Goal: Find specific page/section: Find specific page/section

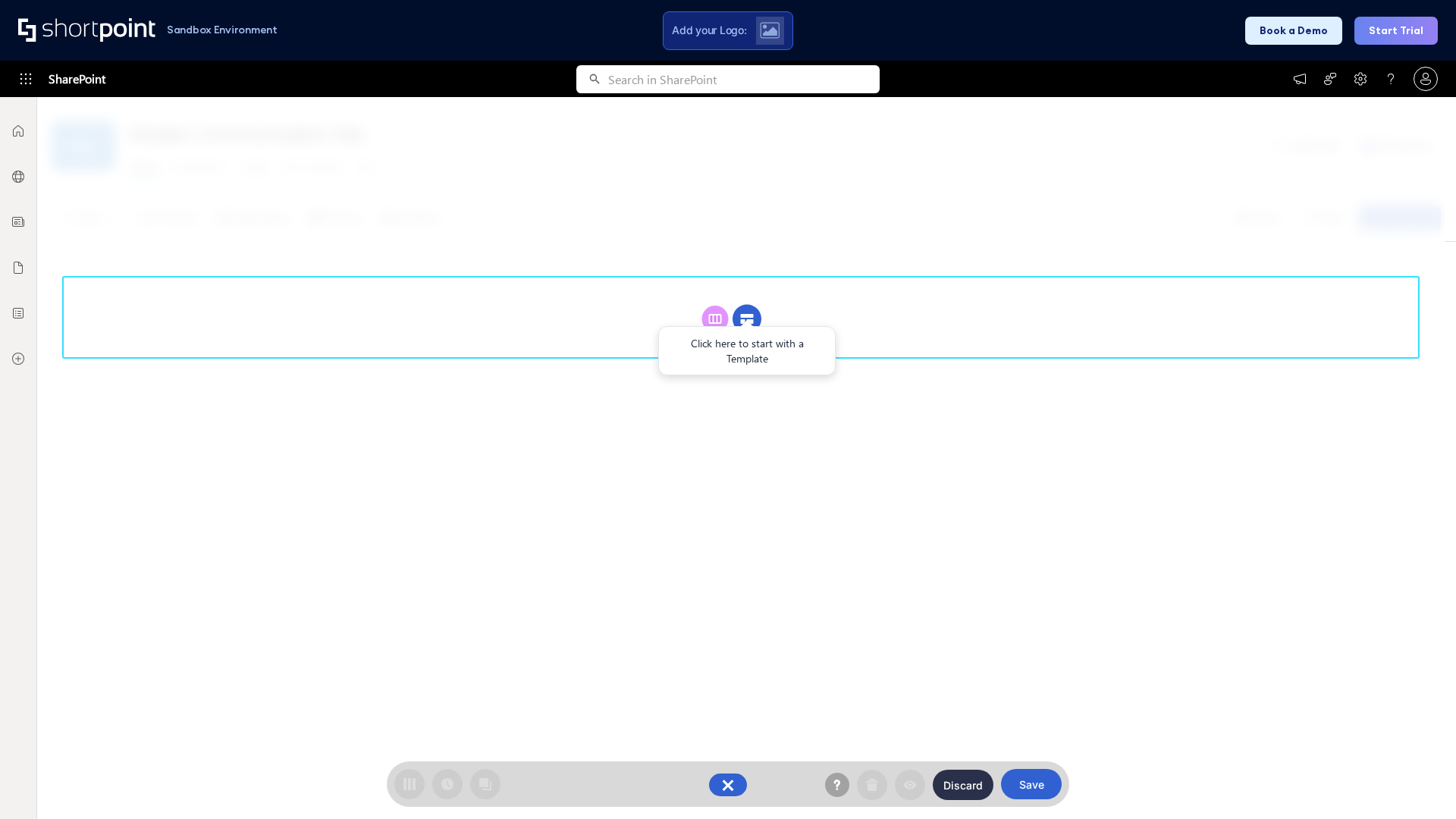
click at [747, 318] on circle at bounding box center [747, 319] width 29 height 29
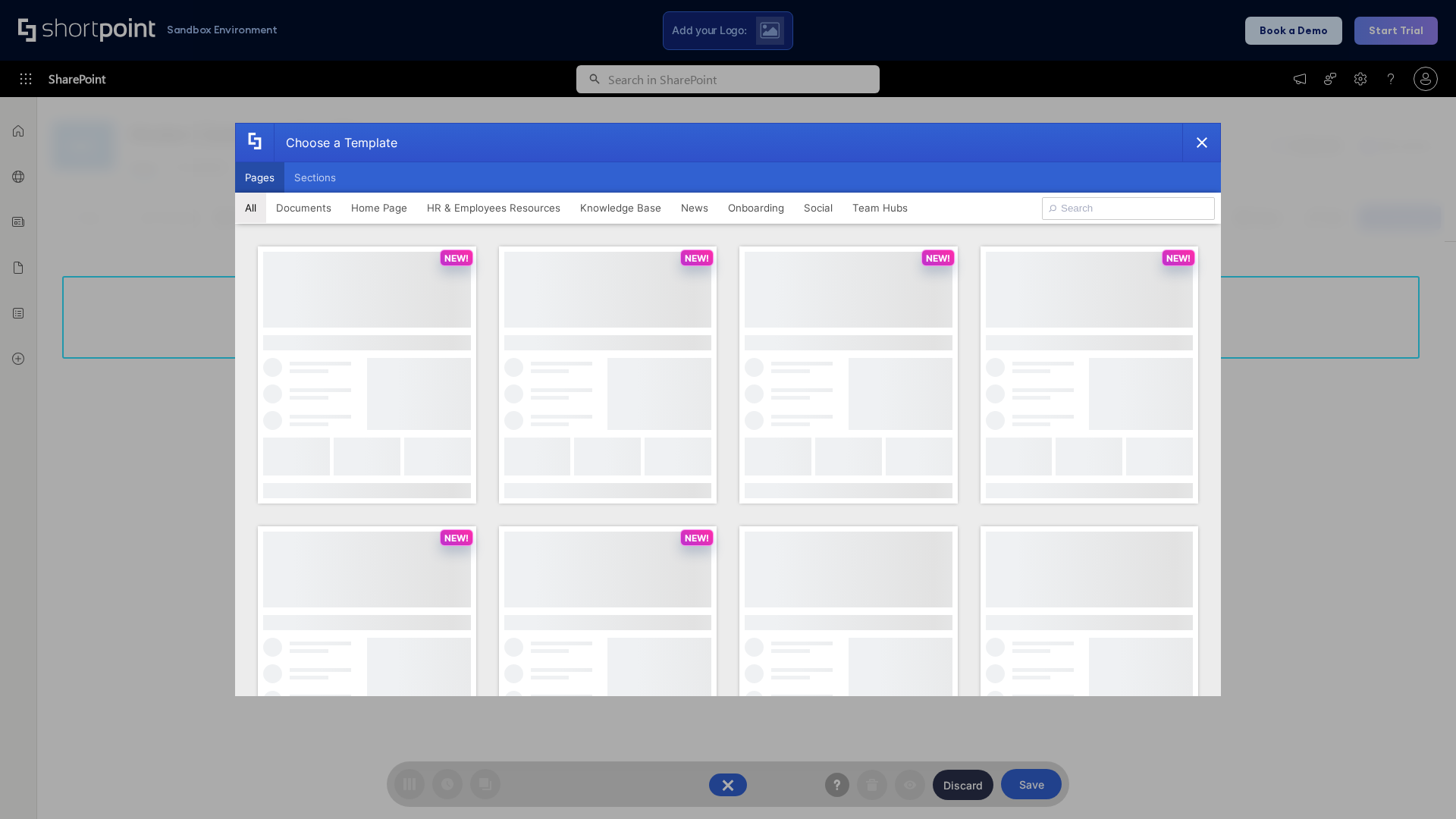
click at [259, 178] on button "Pages" at bounding box center [260, 178] width 49 height 30
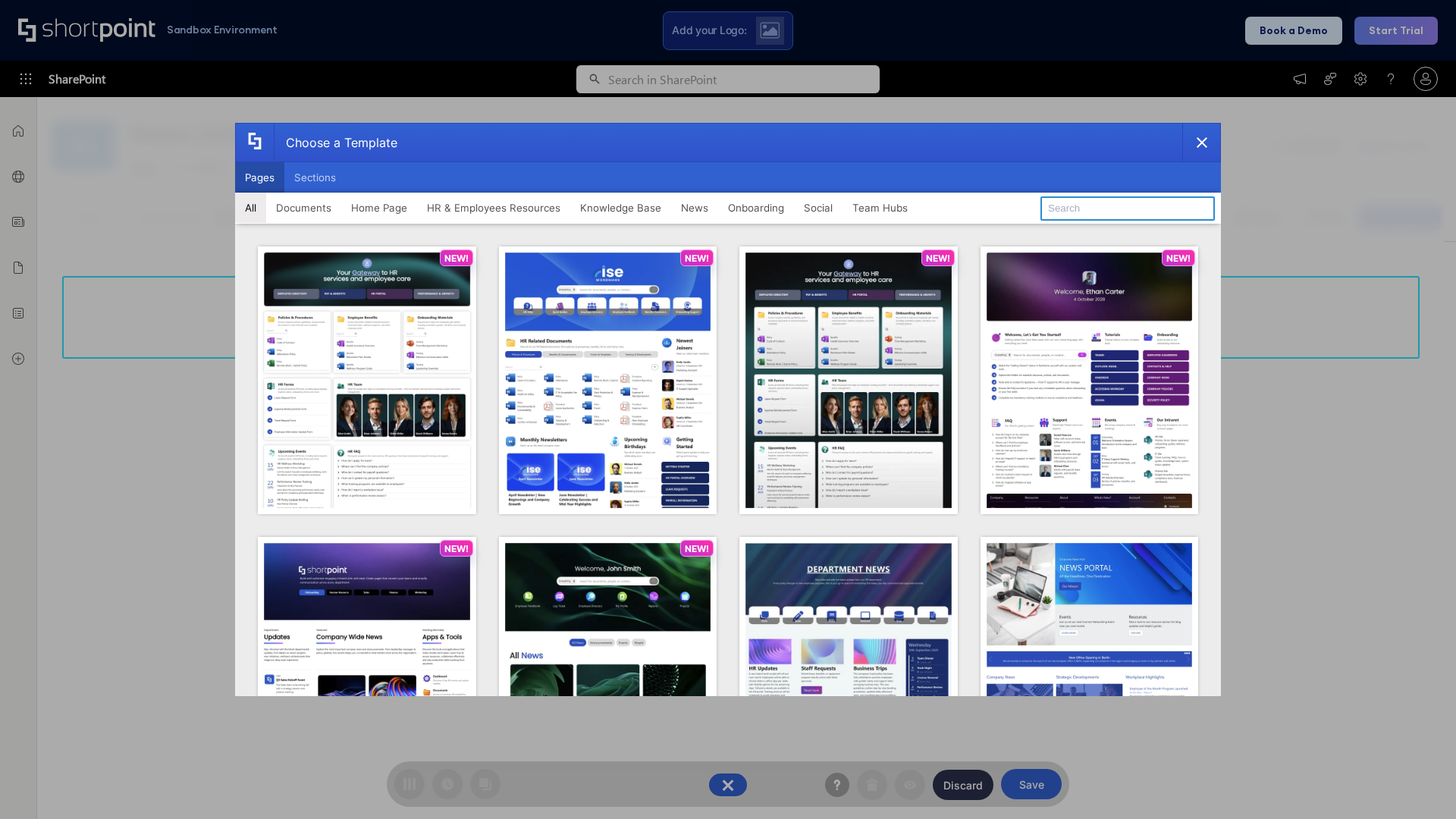
type input "Team Hub 4"
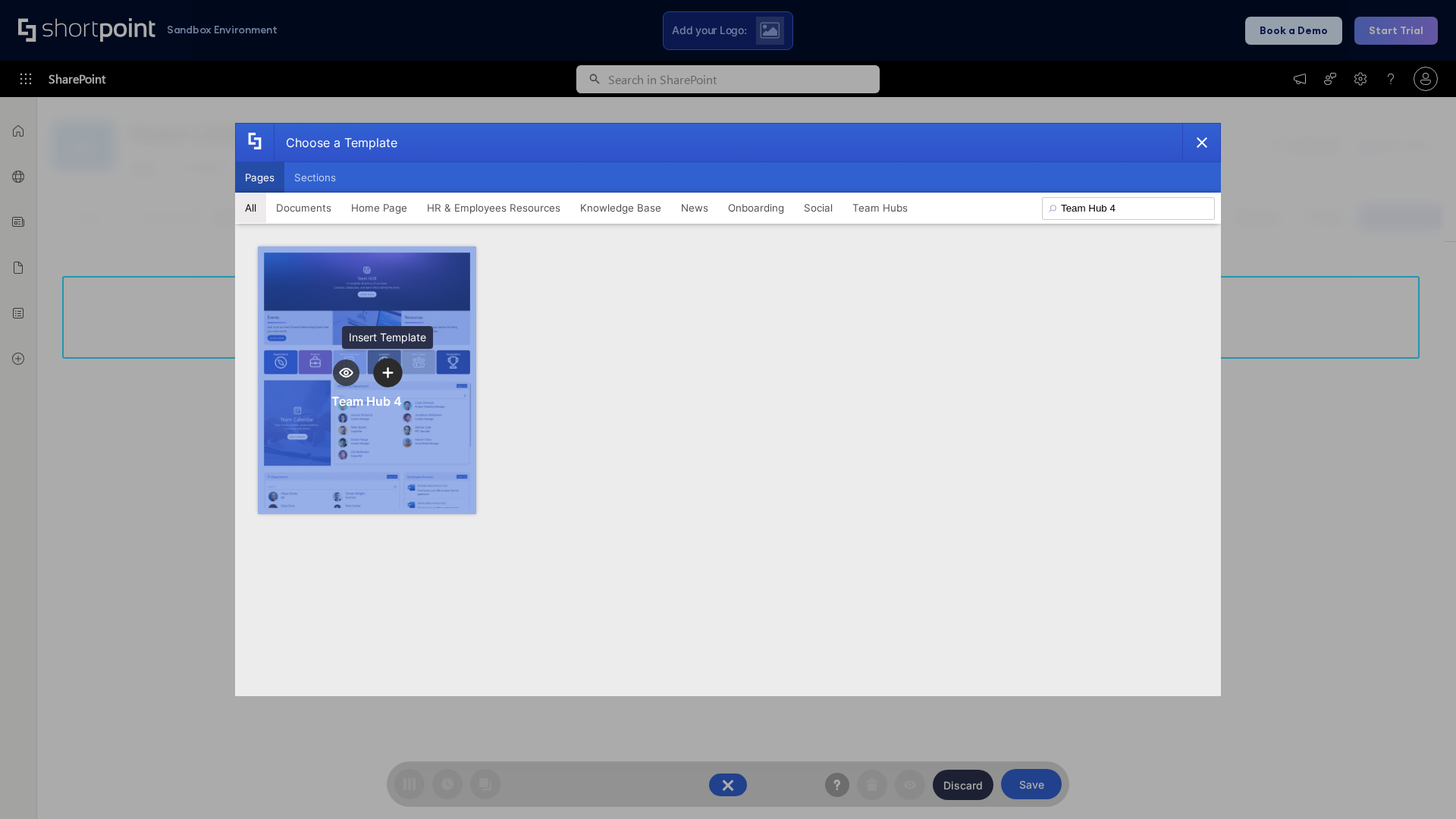
click at [388, 372] on icon "template selector" at bounding box center [387, 372] width 10 height 10
